Goal: Transaction & Acquisition: Purchase product/service

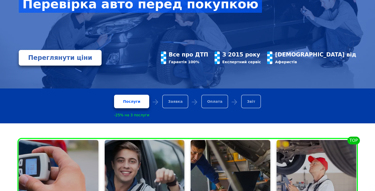
scroll to position [93, 0]
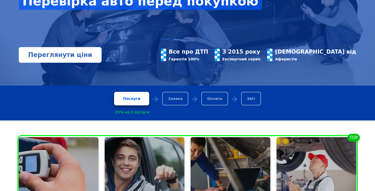
click at [81, 53] on link "Переглянути ціни" at bounding box center [60, 55] width 83 height 16
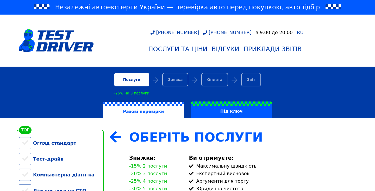
click at [137, 171] on div "-20% 3 послуги" at bounding box center [148, 173] width 38 height 5
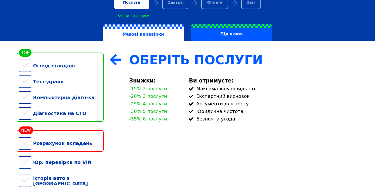
scroll to position [99, 0]
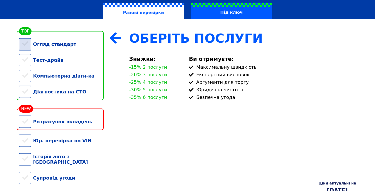
click at [57, 47] on div "Огляд стандарт" at bounding box center [61, 44] width 85 height 16
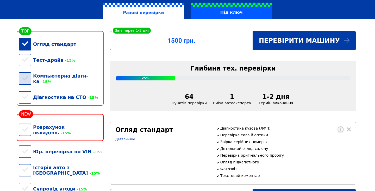
click at [58, 72] on div "Компьютерна діагн-ка -15%" at bounding box center [61, 78] width 85 height 21
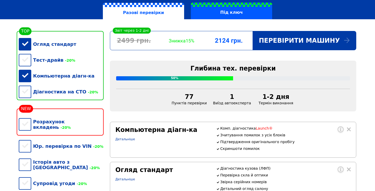
scroll to position [106, 0]
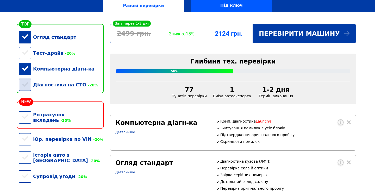
click at [76, 89] on div "Діагностика на СТО -20%" at bounding box center [61, 85] width 85 height 16
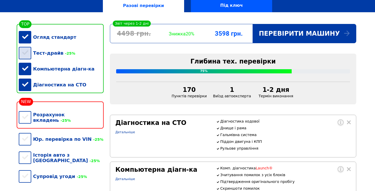
click at [58, 53] on div "Тест-драйв -25%" at bounding box center [61, 53] width 85 height 16
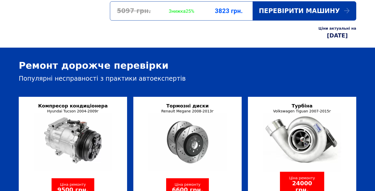
scroll to position [436, 0]
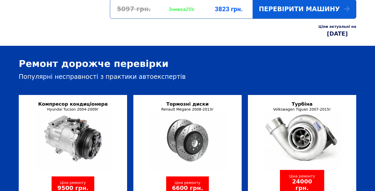
click at [289, 18] on div "Перевірити машину" at bounding box center [304, 9] width 103 height 19
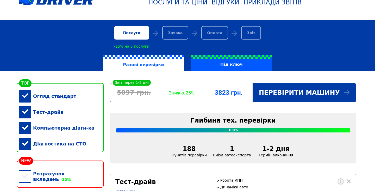
scroll to position [0, 0]
